Goal: Check status: Check status

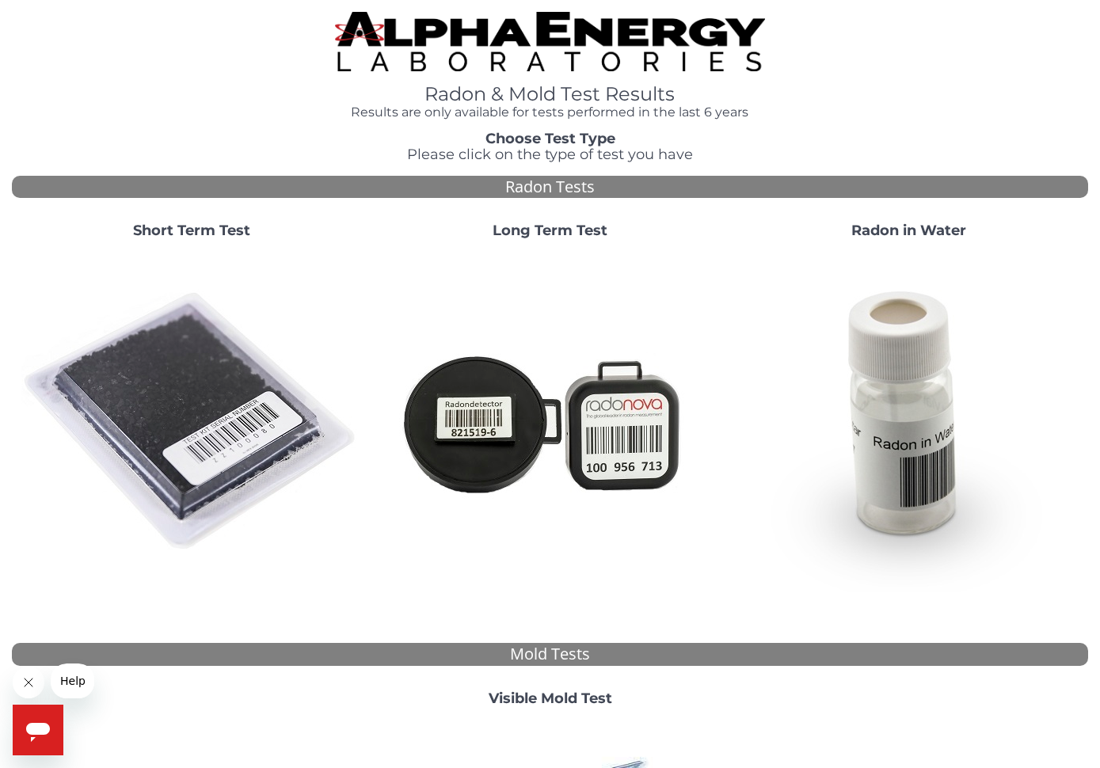
click at [160, 412] on img at bounding box center [191, 422] width 340 height 340
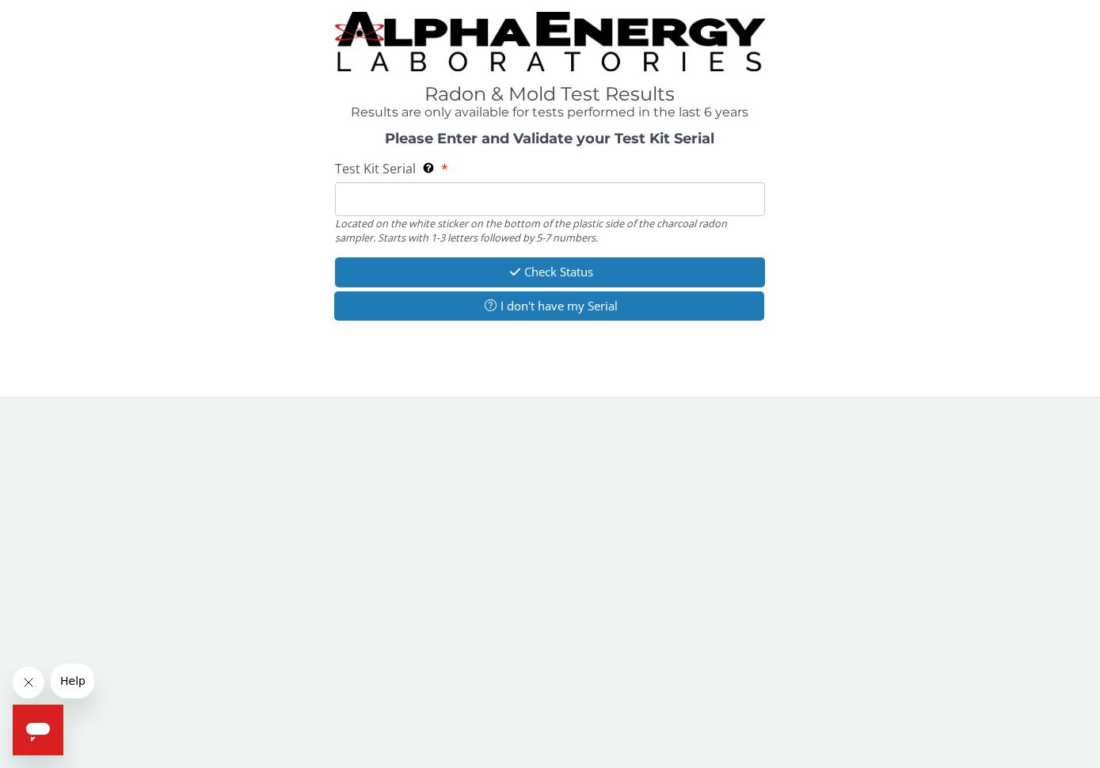
click at [364, 194] on input "Test Kit Serial Located on the white sticker on the bottom of the plastic side …" at bounding box center [550, 199] width 431 height 34
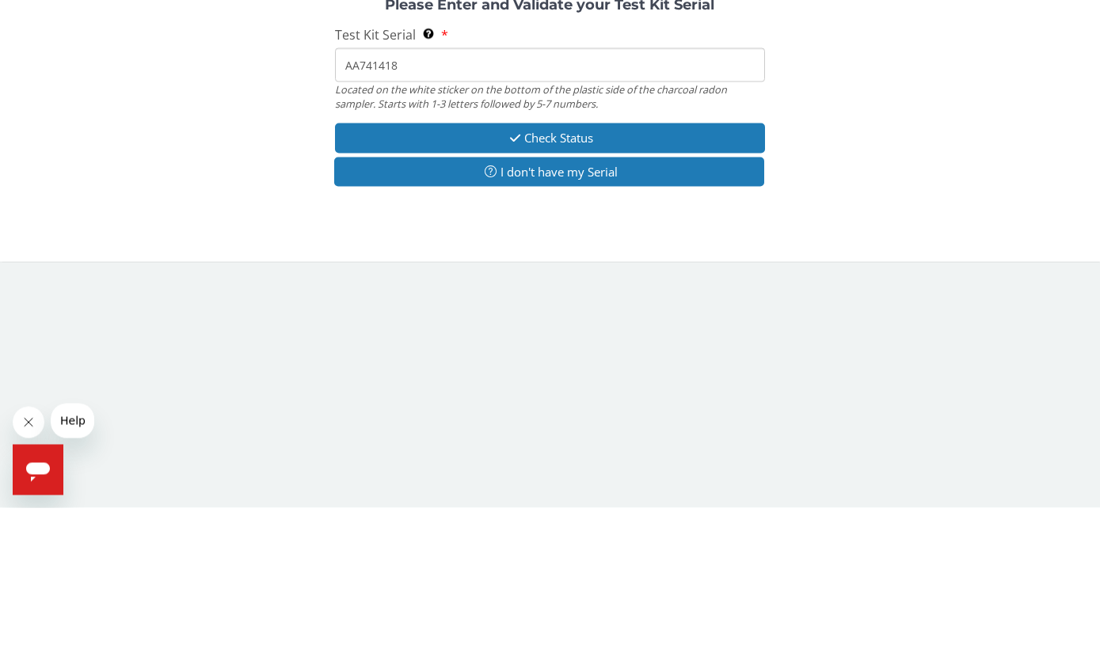
type input "AA741418"
click at [597, 276] on button "Check Status" at bounding box center [550, 290] width 431 height 29
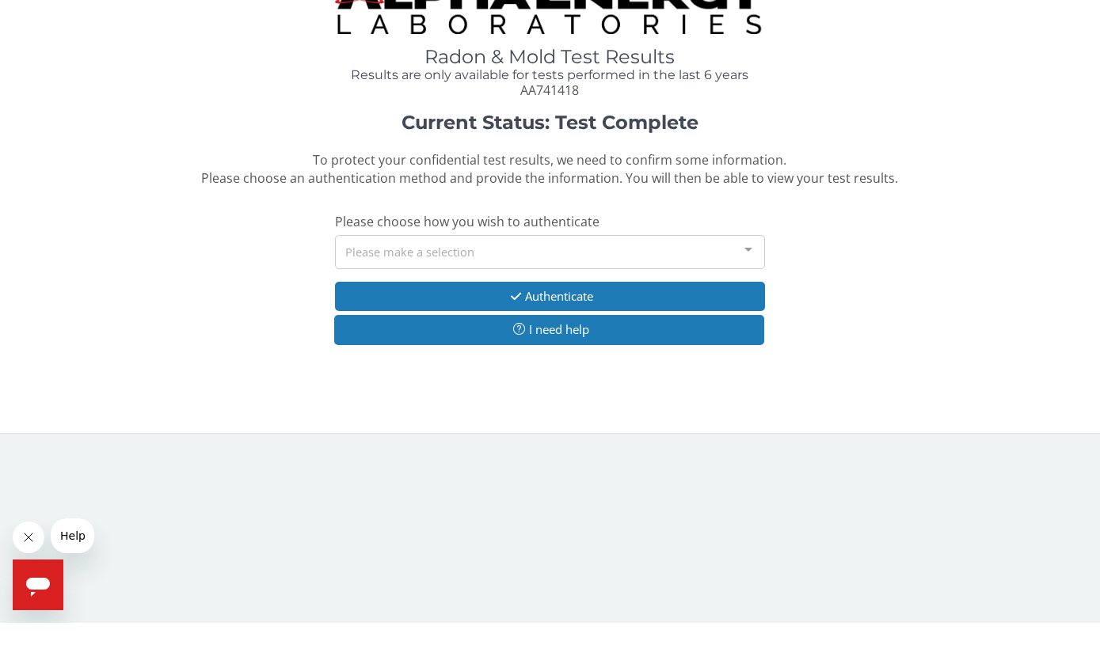
scroll to position [1, 0]
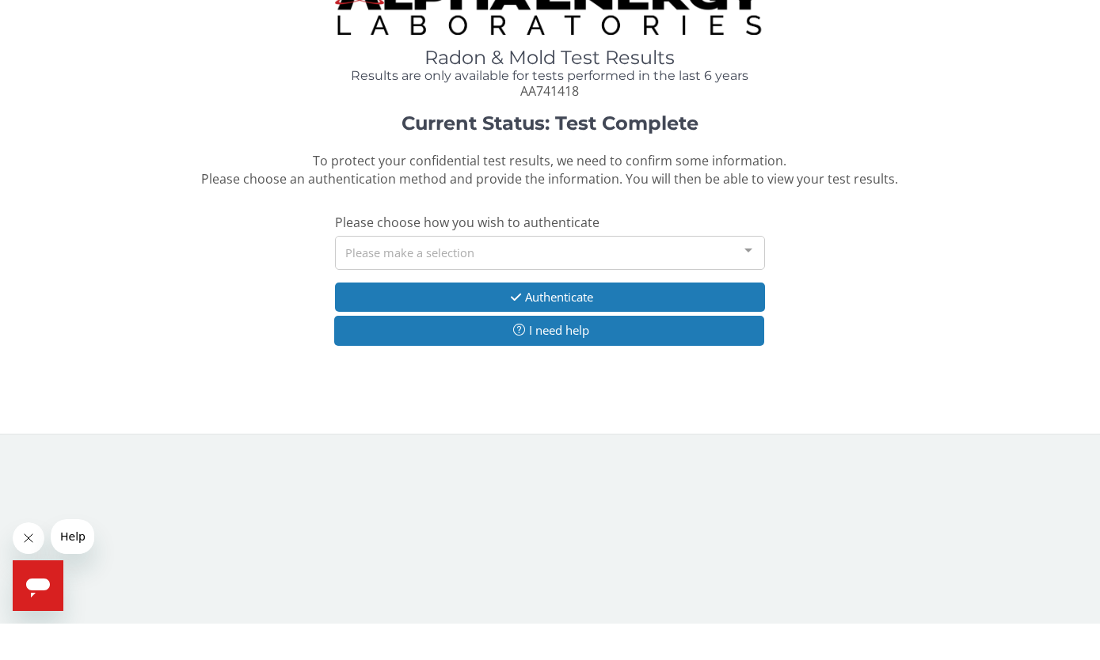
click at [579, 272] on div "Please make a selection" at bounding box center [550, 289] width 431 height 34
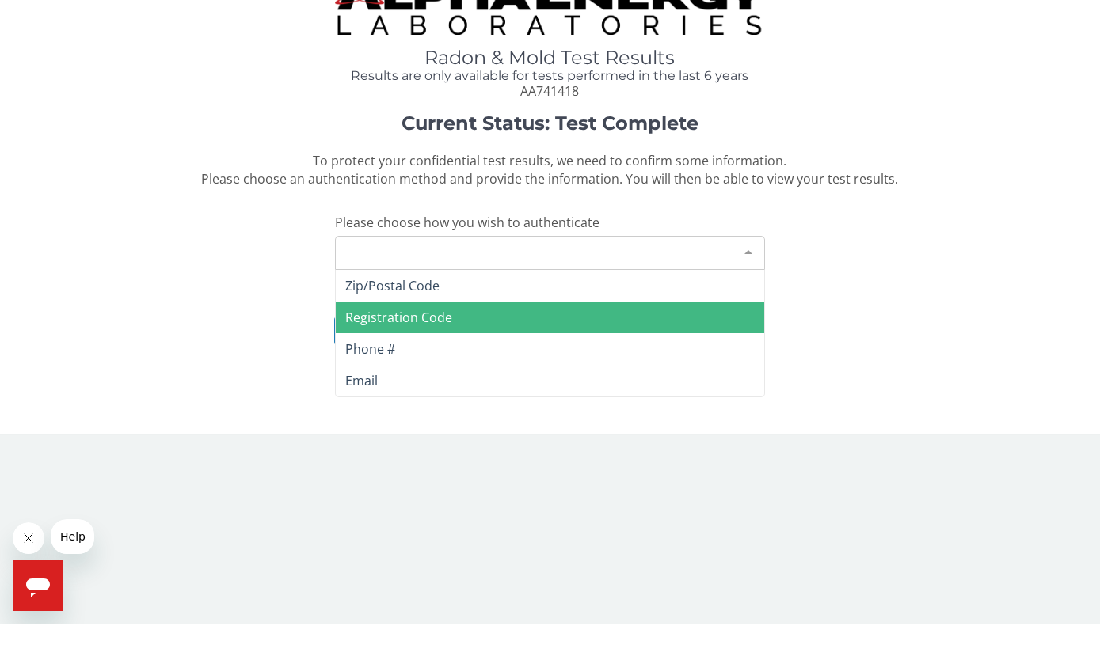
click at [434, 345] on span "Registration Code" at bounding box center [398, 353] width 107 height 17
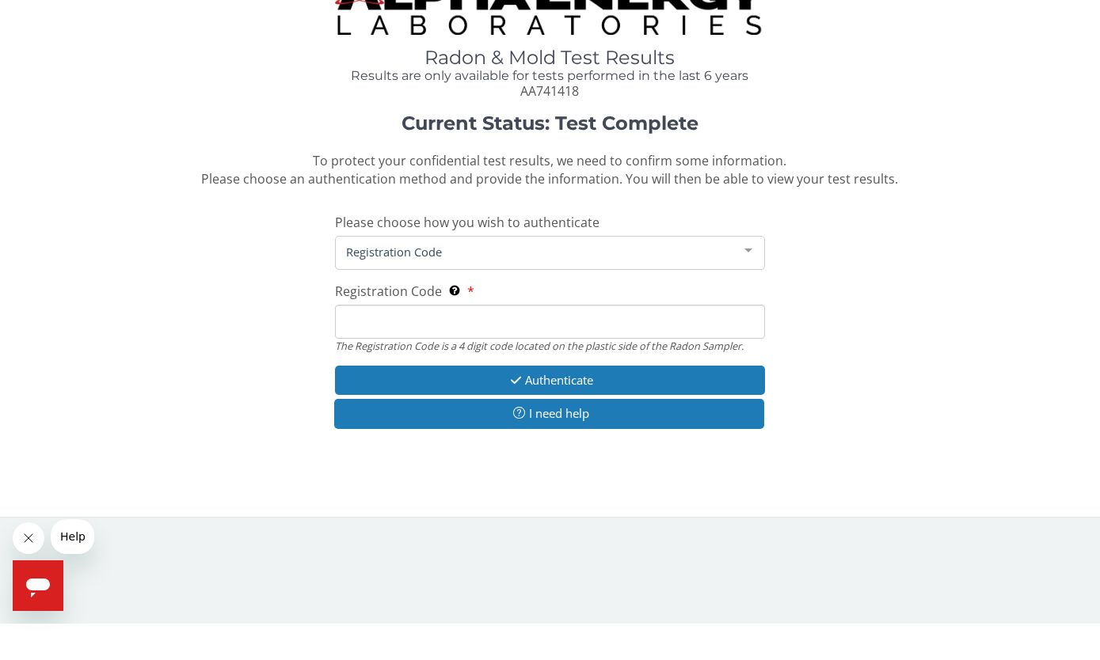
click at [377, 341] on input "Registration Code The Registration Code is a 4 digit code located on the plasti…" at bounding box center [550, 358] width 431 height 34
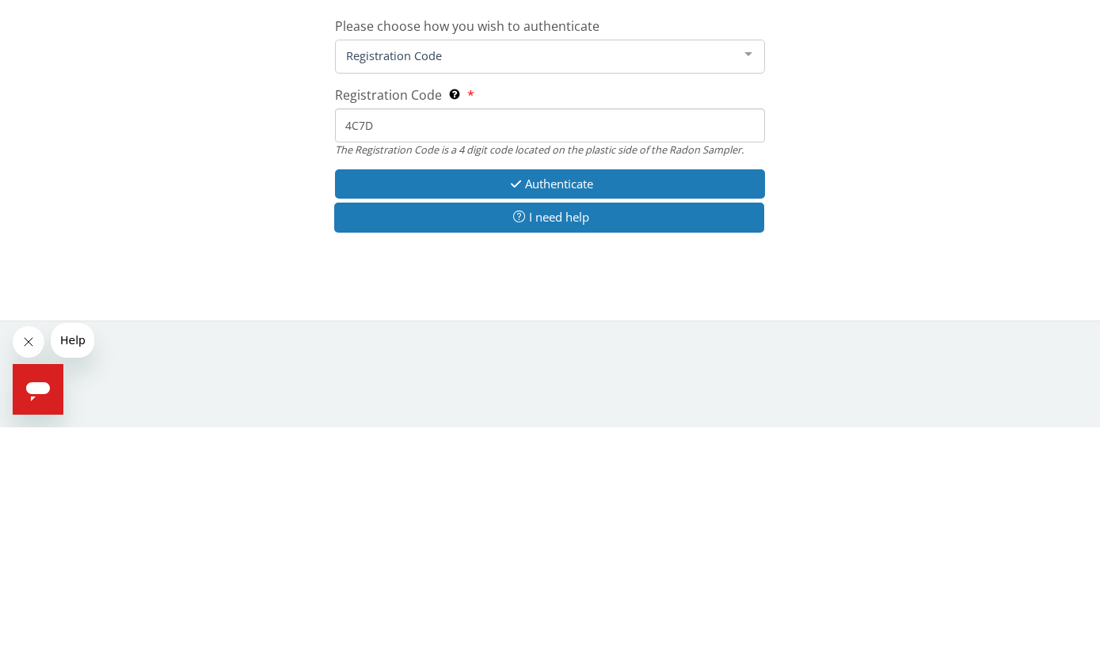
type input "4C7D"
click at [652, 402] on button "Authenticate" at bounding box center [550, 416] width 431 height 29
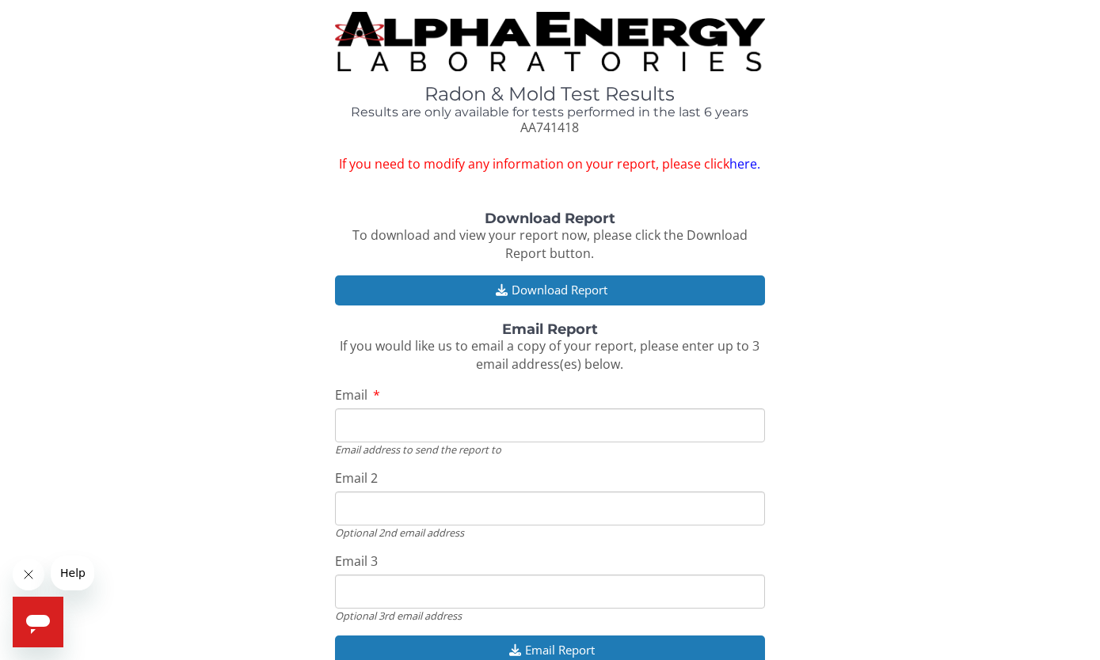
click at [641, 285] on button "Download Report" at bounding box center [550, 290] width 431 height 29
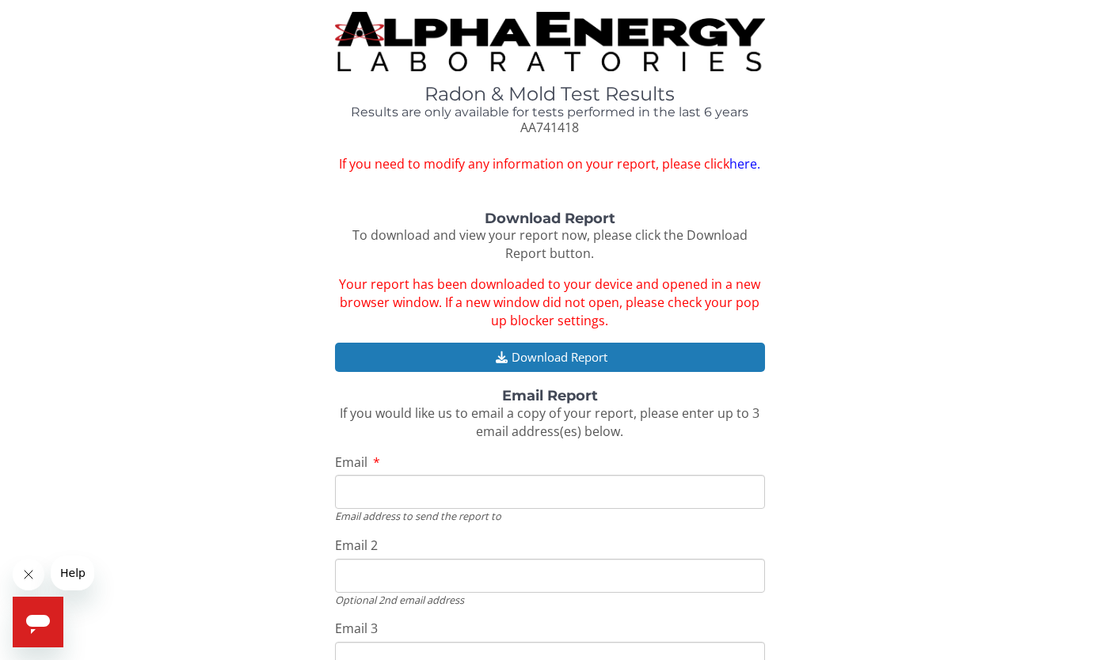
click at [632, 347] on button "Download Report" at bounding box center [550, 357] width 431 height 29
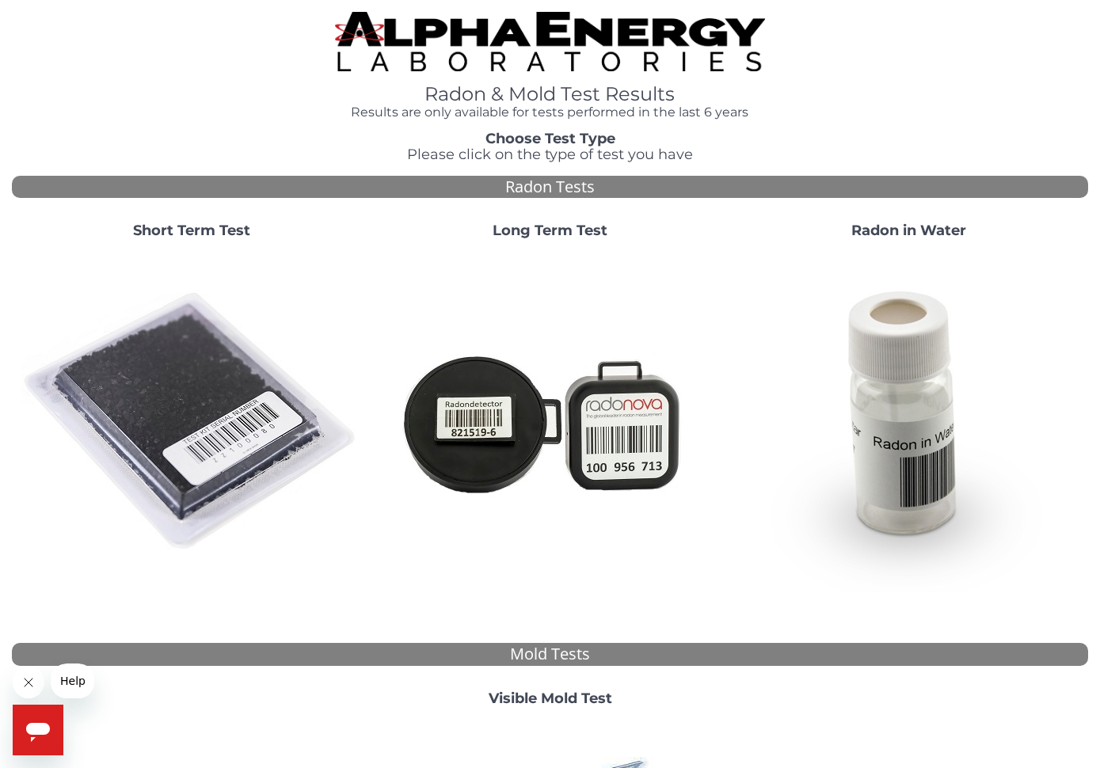
click at [171, 410] on img at bounding box center [191, 422] width 340 height 340
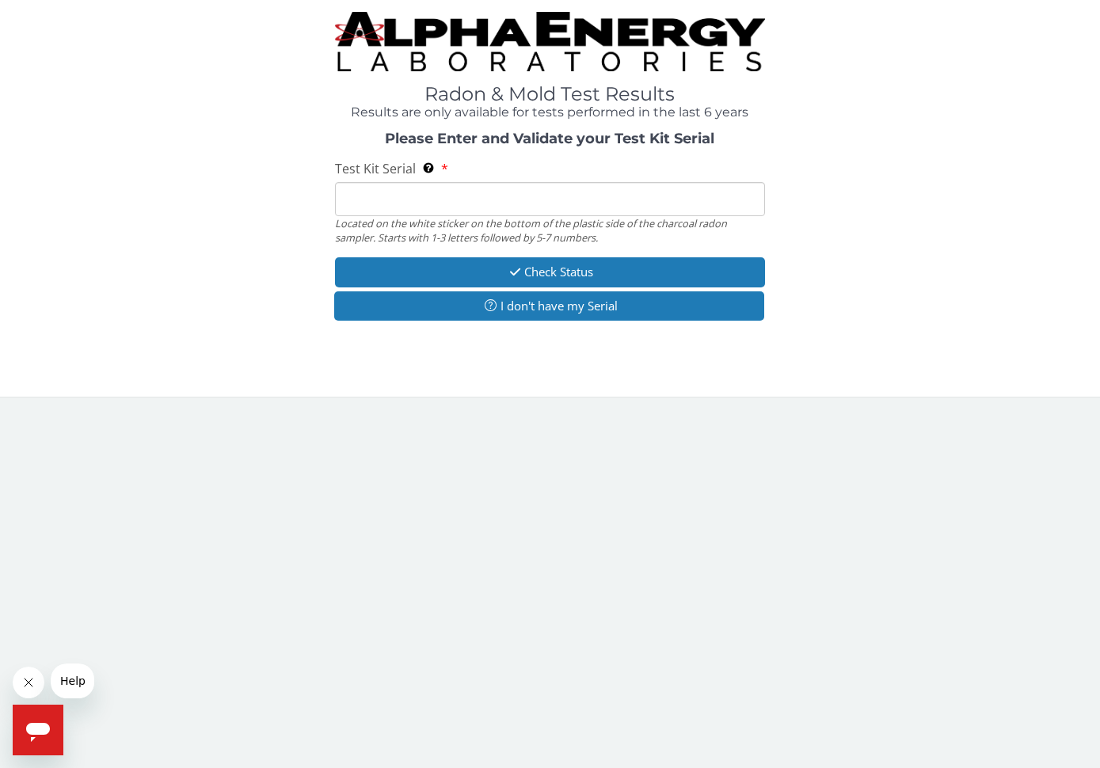
click at [369, 202] on input "Test Kit Serial Located on the white sticker on the bottom of the plastic side …" at bounding box center [550, 199] width 431 height 34
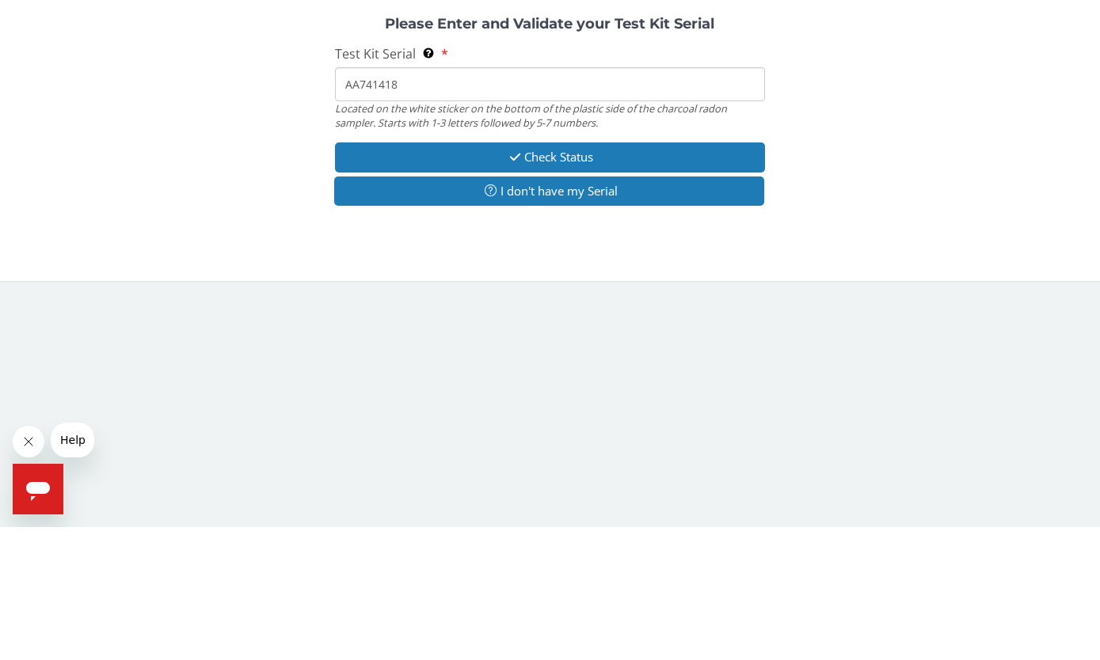
type input "AA741418"
click at [408, 276] on button "Check Status" at bounding box center [550, 290] width 431 height 29
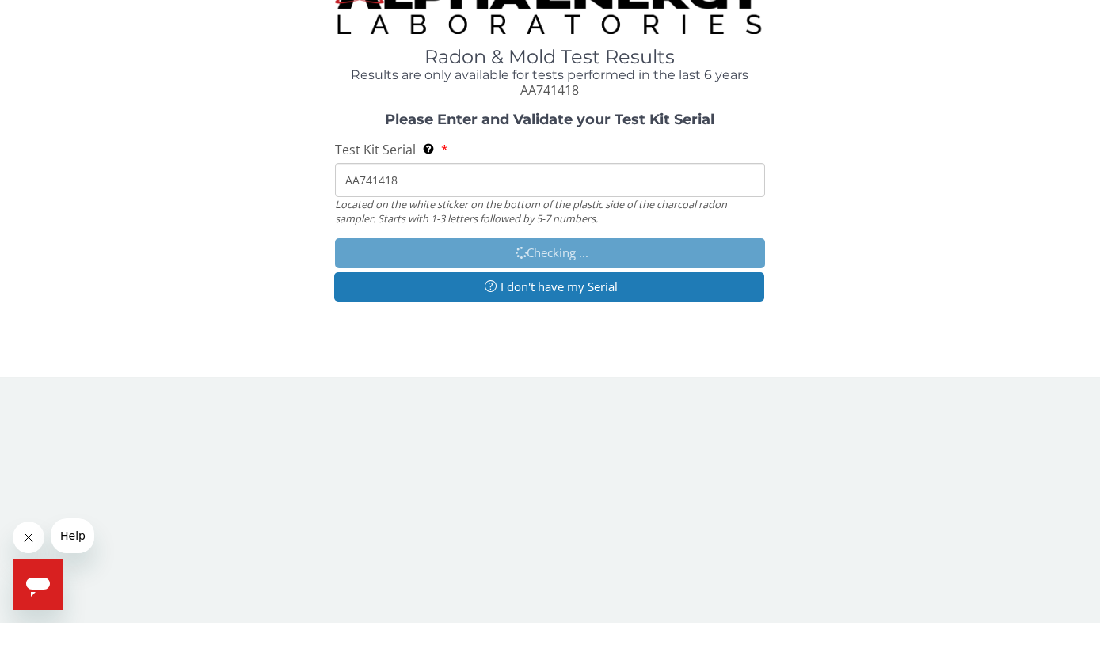
scroll to position [1, 0]
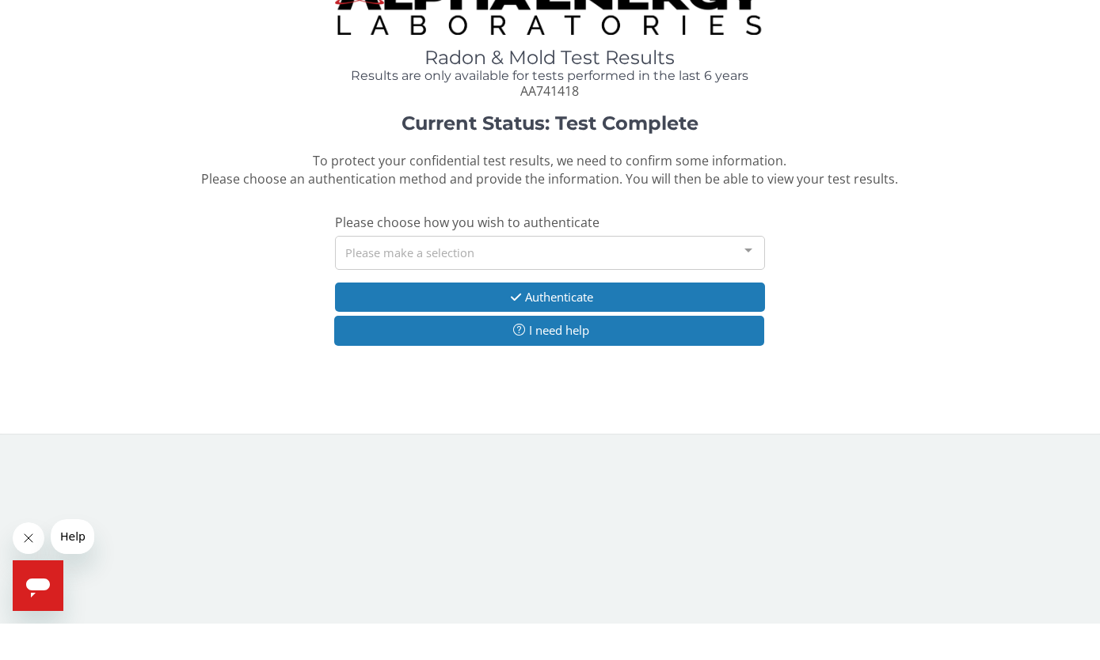
click at [429, 319] on button "Authenticate" at bounding box center [550, 333] width 431 height 29
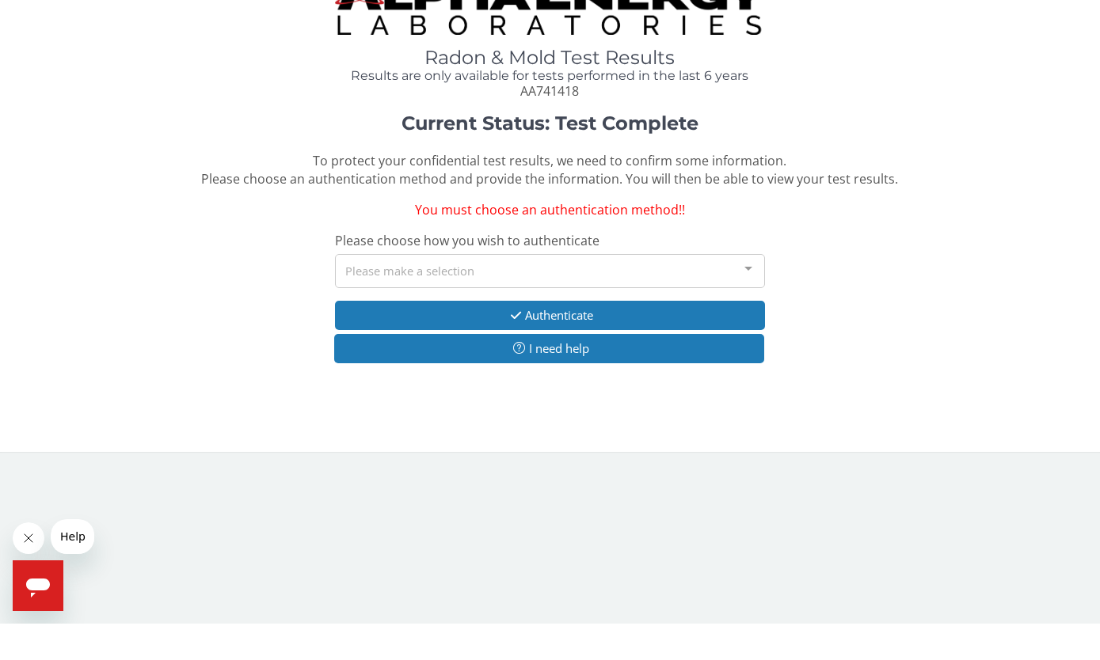
click at [527, 291] on div "Please make a selection" at bounding box center [550, 308] width 431 height 34
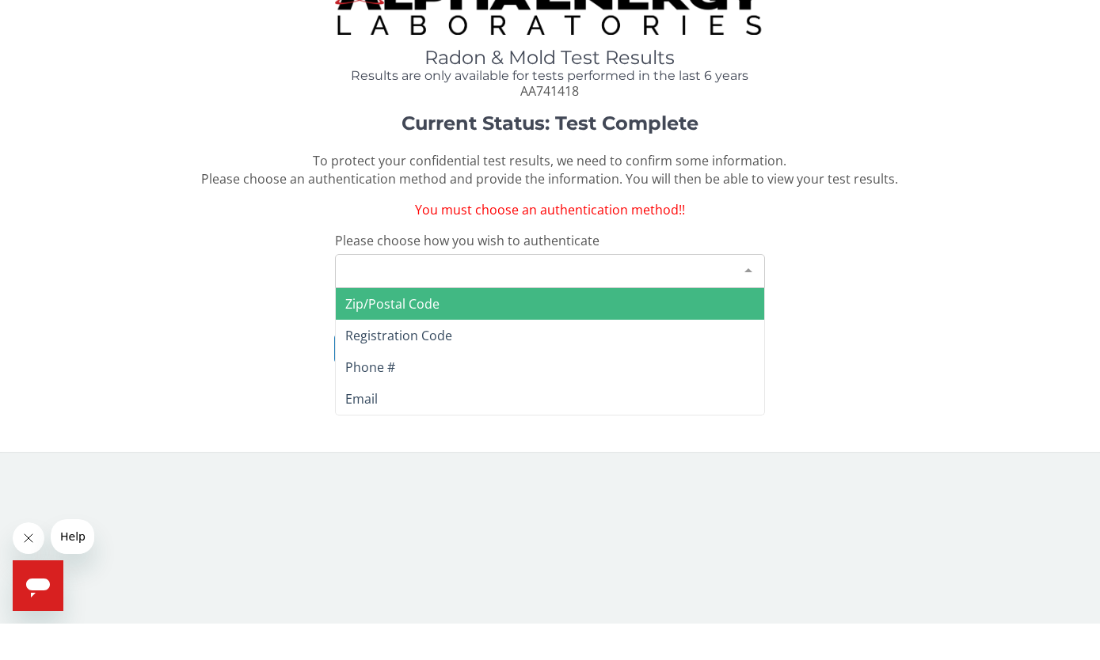
click at [373, 363] on span "Registration Code" at bounding box center [398, 371] width 107 height 17
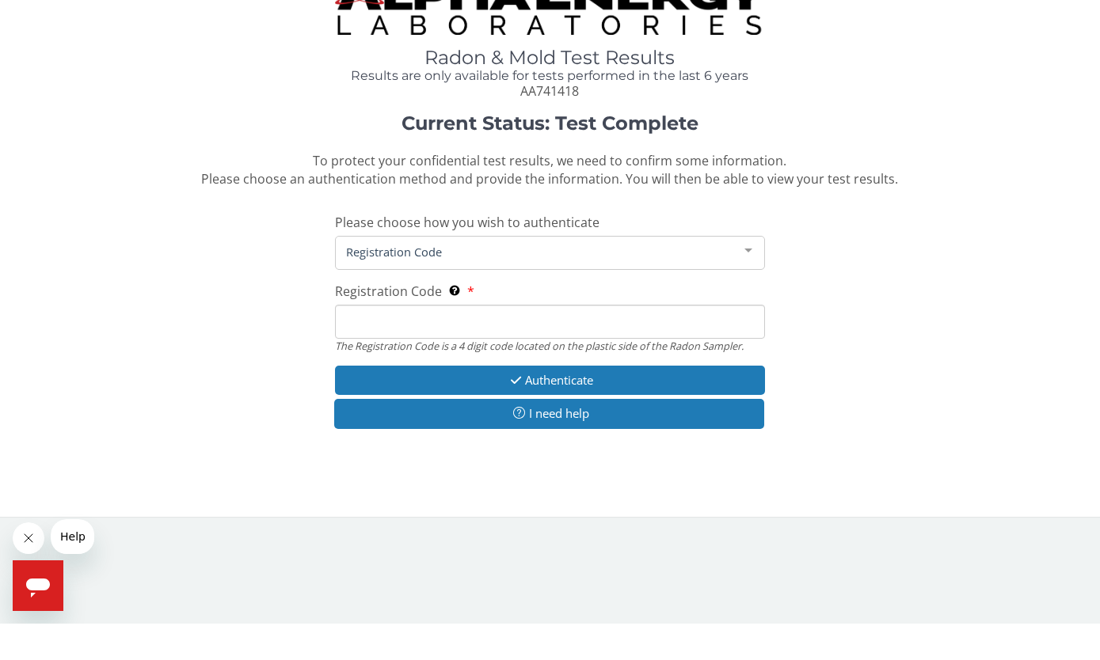
click at [357, 341] on input "Registration Code The Registration Code is a 4 digit code located on the plasti…" at bounding box center [550, 358] width 431 height 34
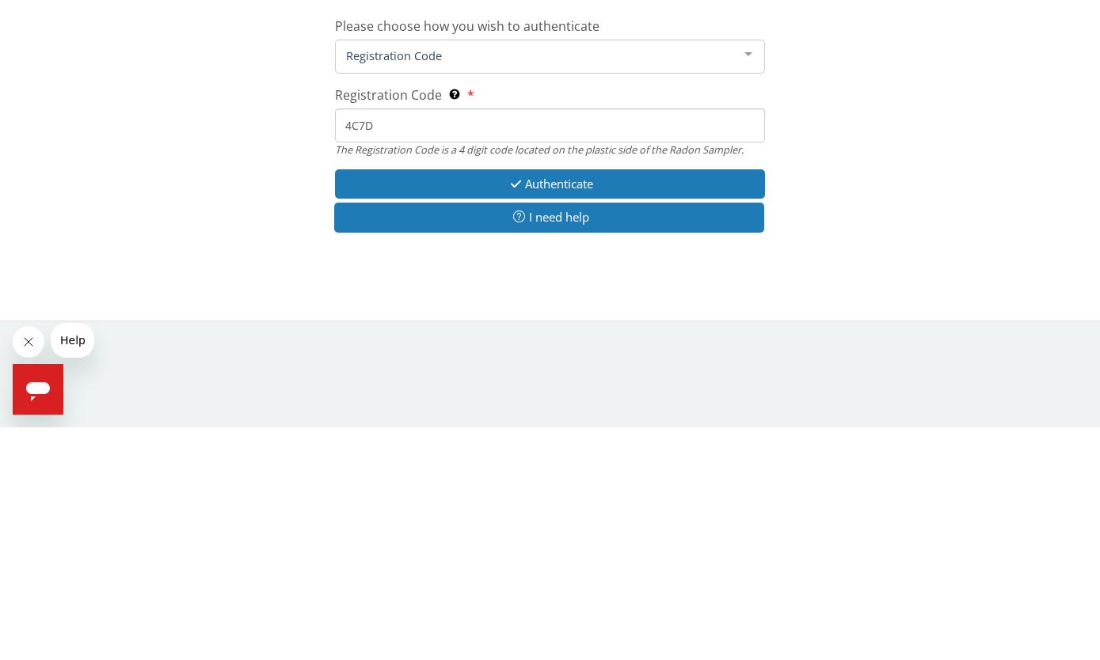
type input "4C7D"
click at [442, 402] on button "Authenticate" at bounding box center [550, 416] width 431 height 29
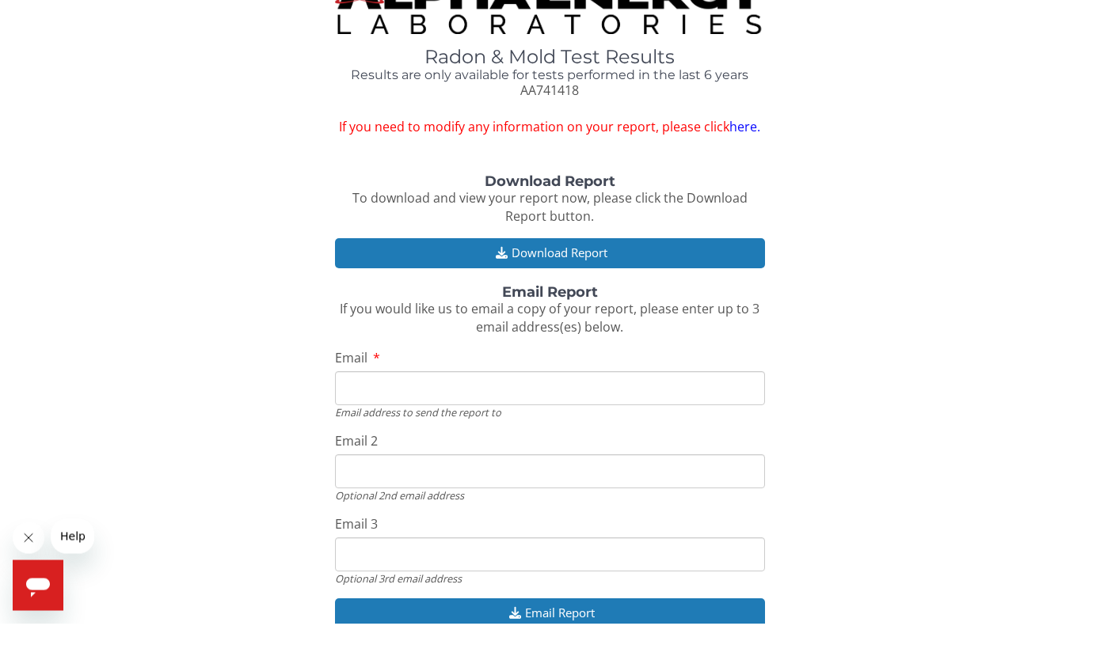
click at [435, 276] on button "Download Report" at bounding box center [550, 290] width 431 height 29
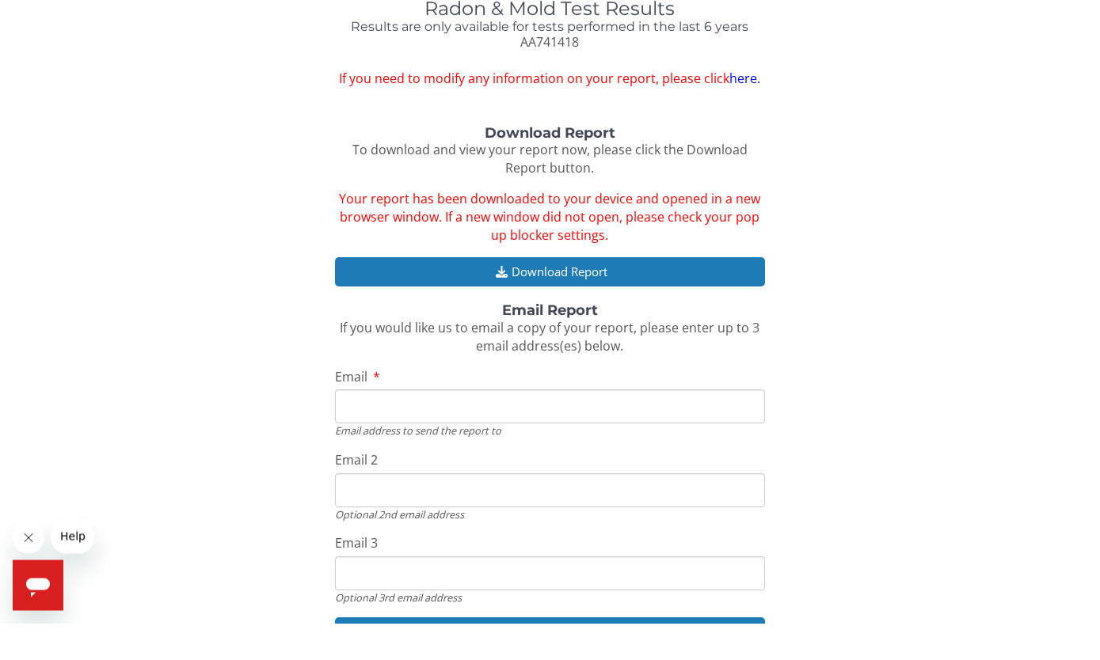
scroll to position [57, 0]
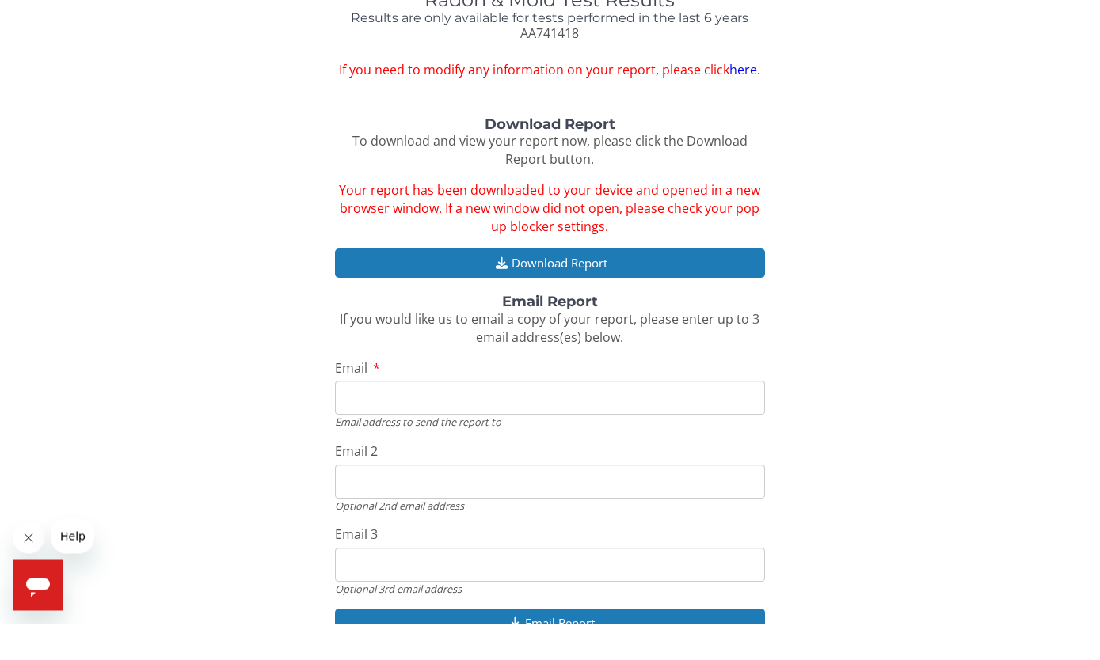
click at [446, 418] on input "Email" at bounding box center [550, 435] width 431 height 34
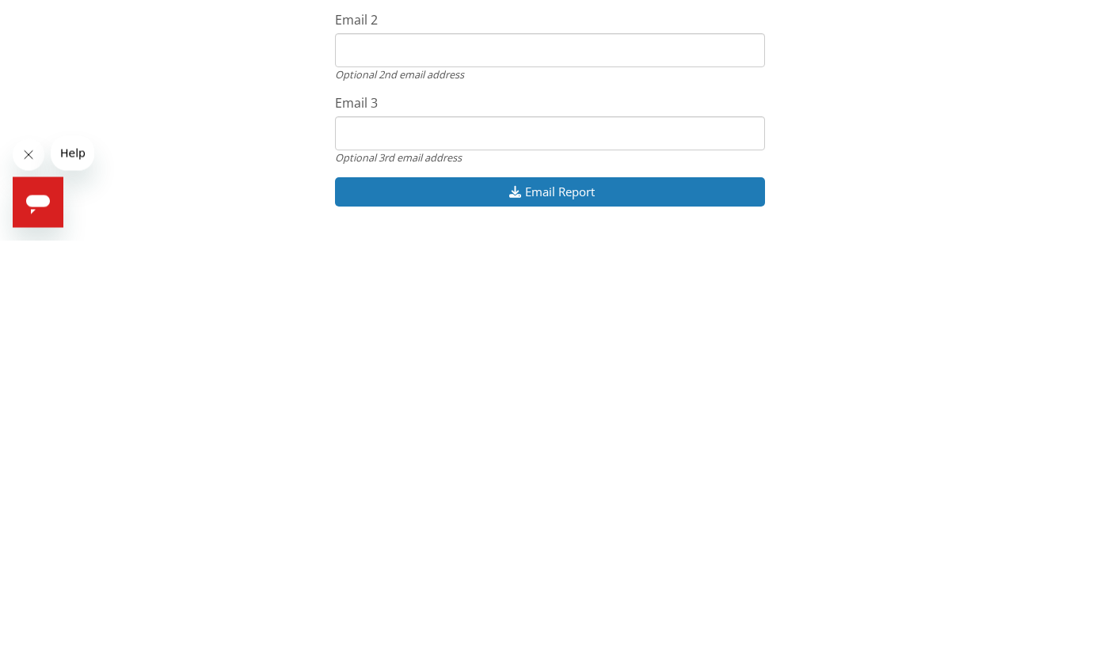
type input "Kluzkc@gmail.com"
click at [663, 598] on button "Email Report" at bounding box center [550, 612] width 431 height 29
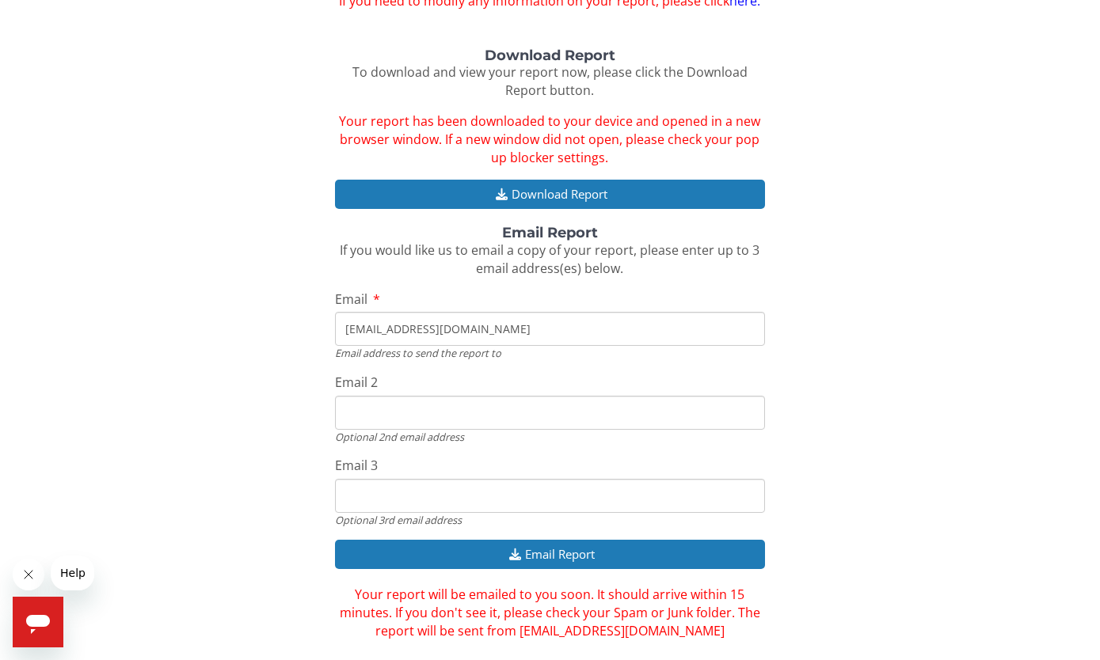
scroll to position [191, 0]
